Goal: Task Accomplishment & Management: Complete application form

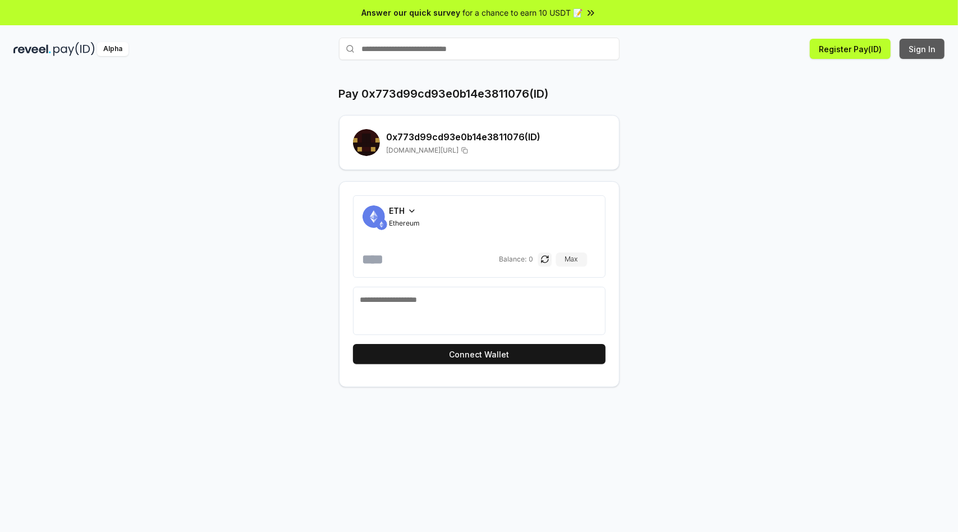
click at [922, 49] on button "Sign In" at bounding box center [921, 49] width 45 height 20
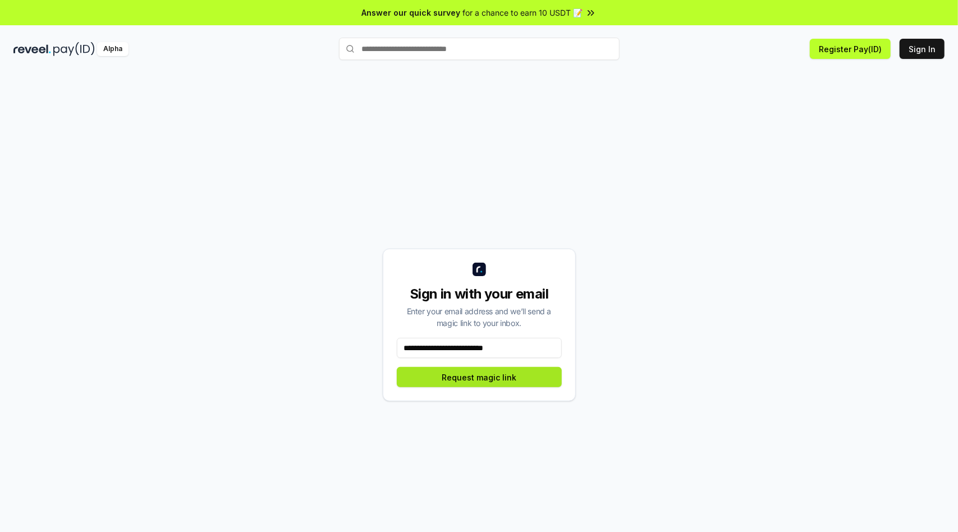
type input "**********"
click at [479, 377] on button "Request magic link" at bounding box center [479, 377] width 165 height 20
